Goal: Browse casually

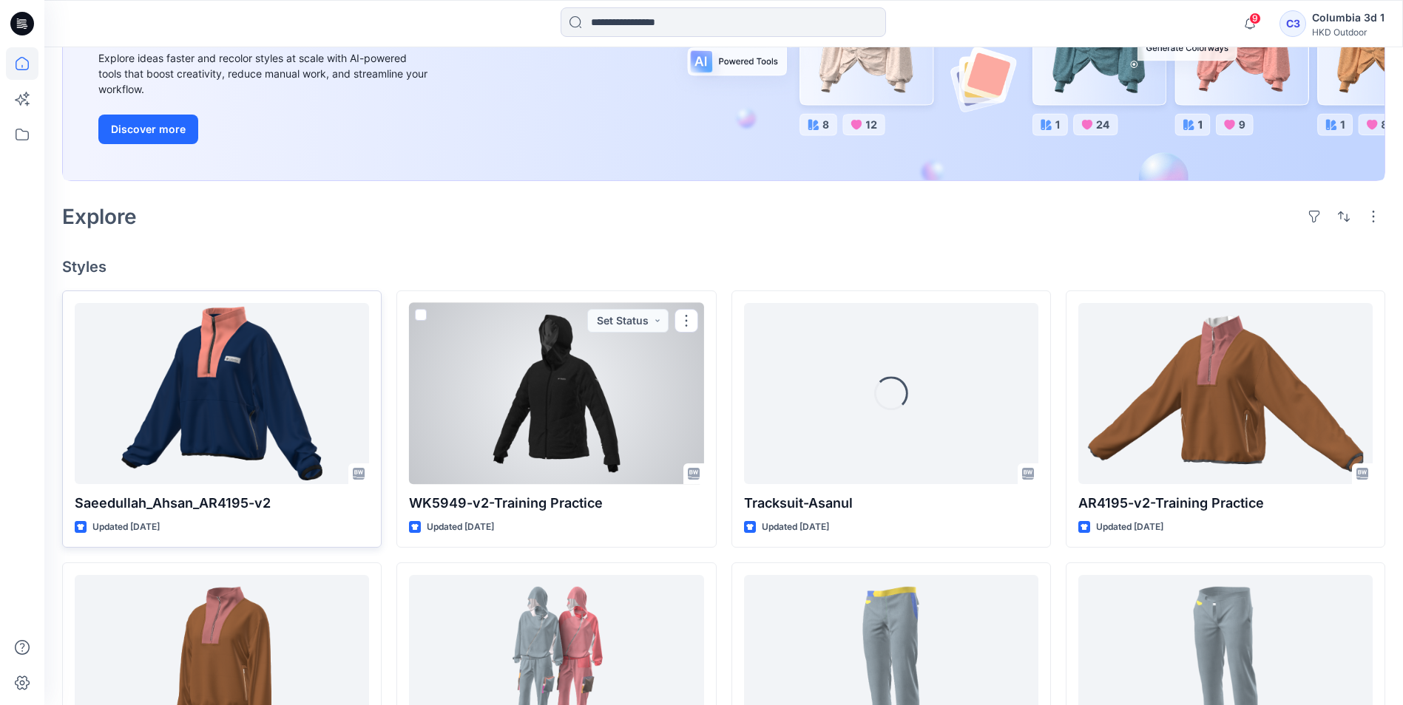
scroll to position [222, 0]
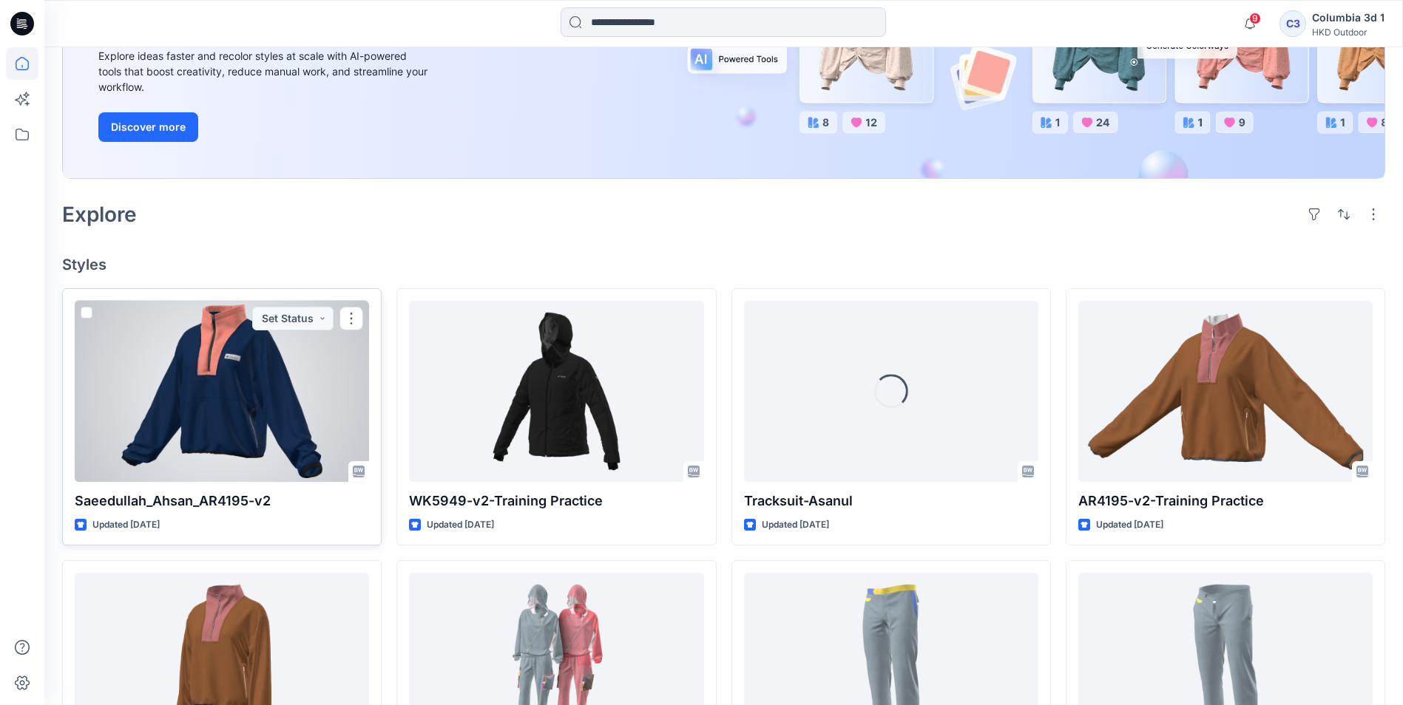
click at [265, 334] on div at bounding box center [222, 391] width 294 height 181
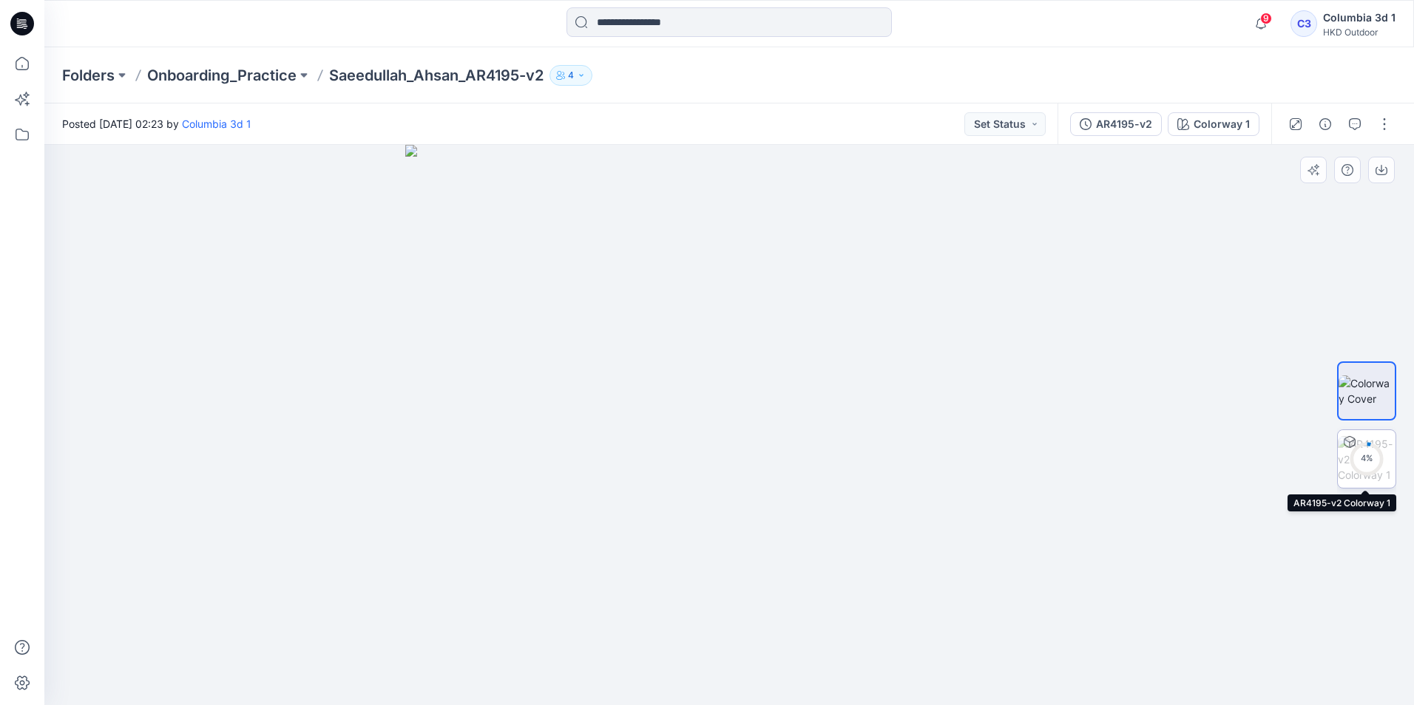
click at [1365, 453] on div "4 %" at bounding box center [1366, 459] width 35 height 13
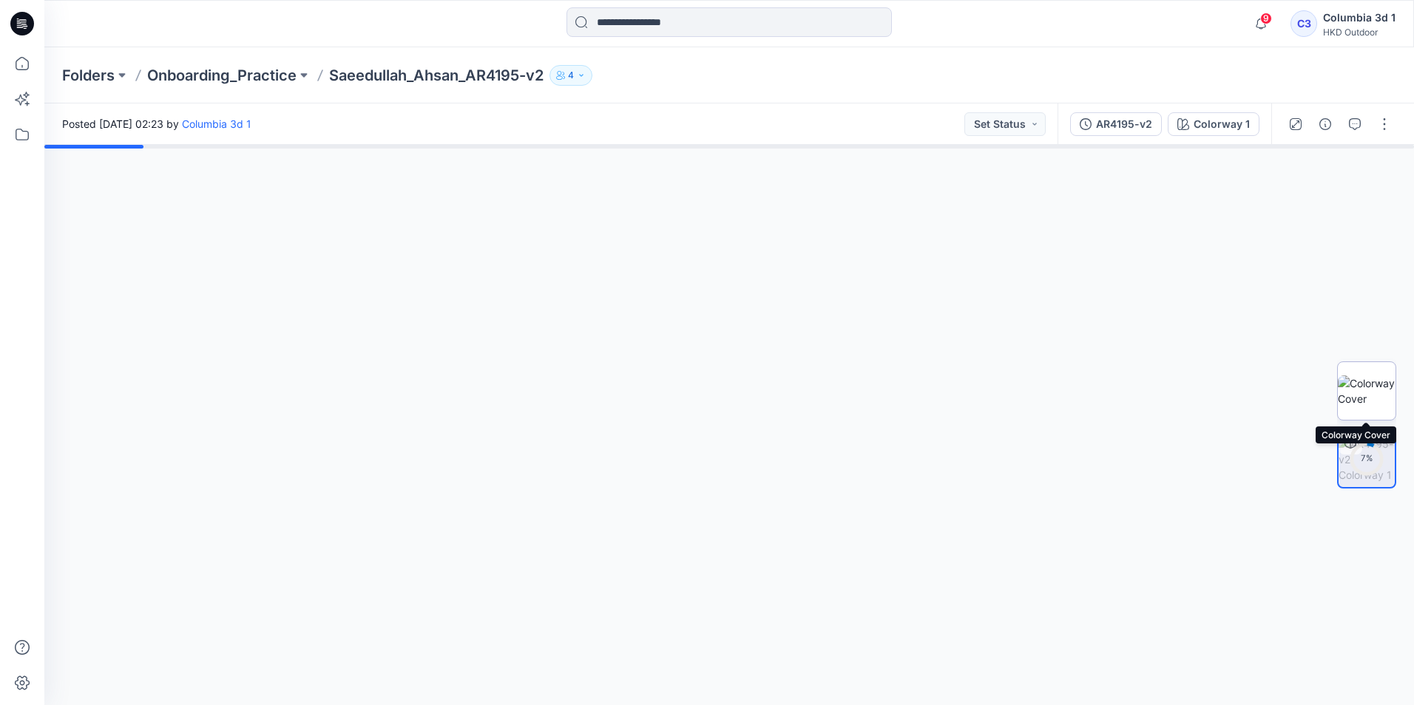
click at [1359, 393] on img at bounding box center [1367, 391] width 58 height 31
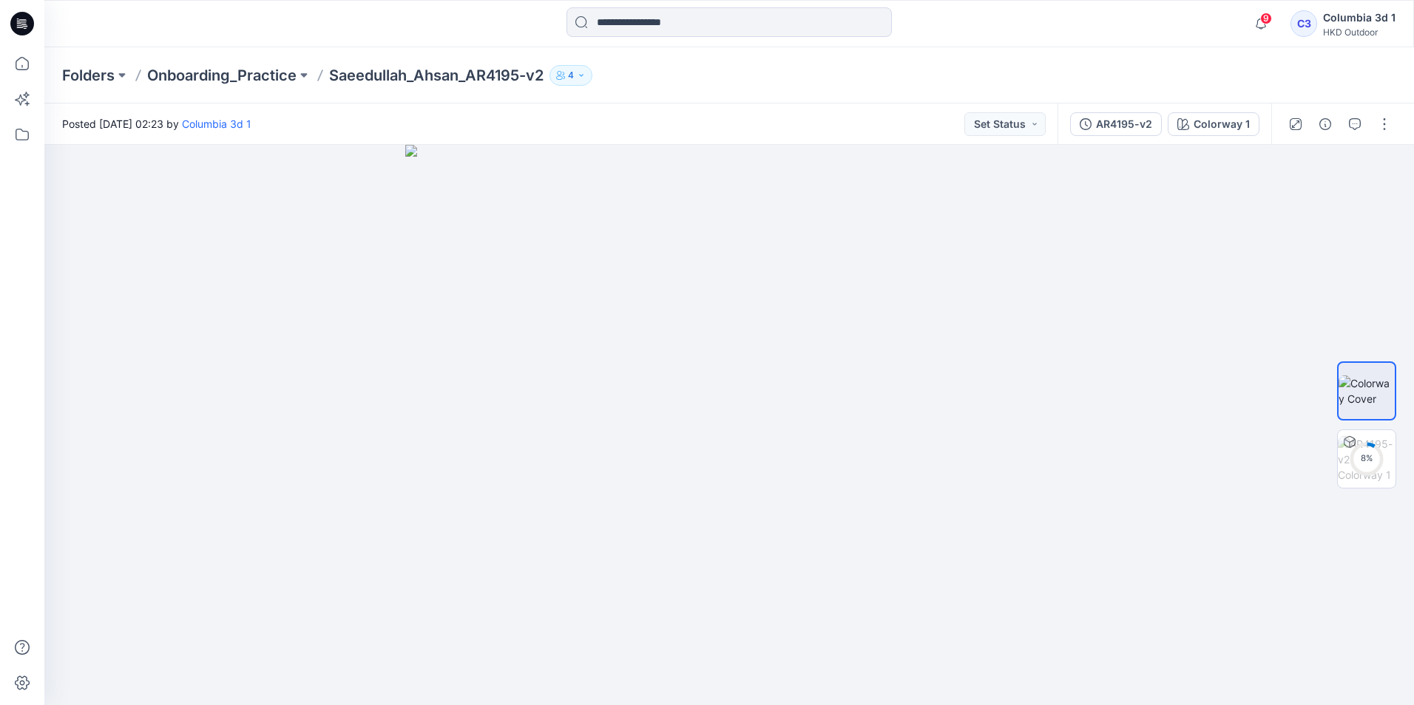
click at [592, 70] on button "4" at bounding box center [570, 75] width 43 height 21
click at [869, 75] on div "Folders Onboarding_Practice Saeedullah_Ahsan_AR4195-v2 4 Folder Access Members …" at bounding box center [671, 75] width 1219 height 21
click at [1377, 464] on div "12 %" at bounding box center [1366, 459] width 35 height 13
